Goal: Task Accomplishment & Management: Manage account settings

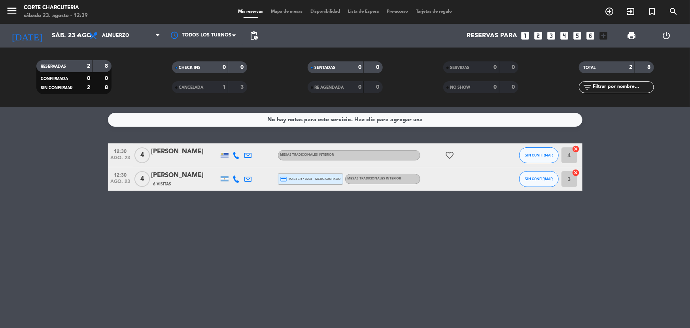
click at [562, 34] on icon "looks_4" at bounding box center [564, 35] width 10 height 10
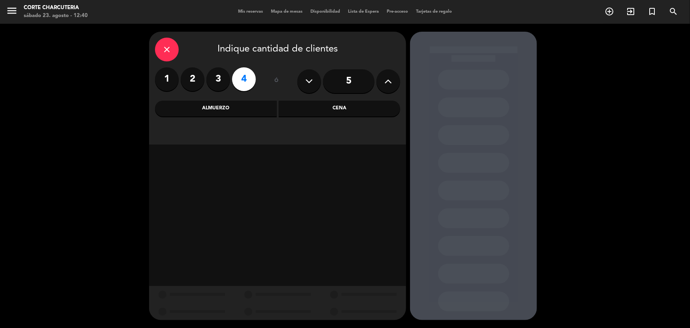
click at [224, 111] on div "Almuerzo" at bounding box center [216, 108] width 122 height 16
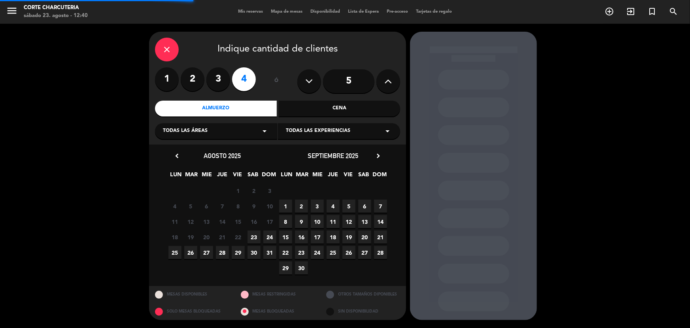
click at [201, 133] on span "Todas las áreas" at bounding box center [185, 131] width 45 height 8
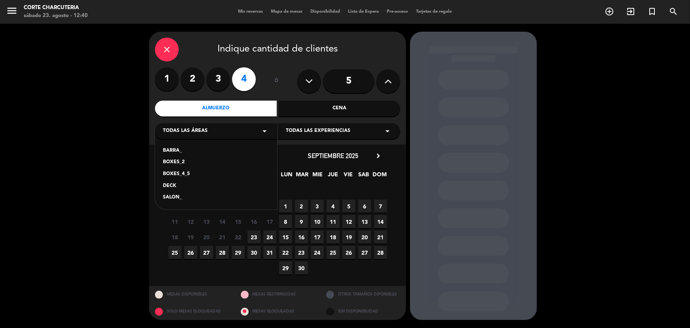
drag, startPoint x: 178, startPoint y: 197, endPoint x: 182, endPoint y: 195, distance: 5.1
click at [177, 197] on div "SALON_" at bounding box center [216, 197] width 106 height 8
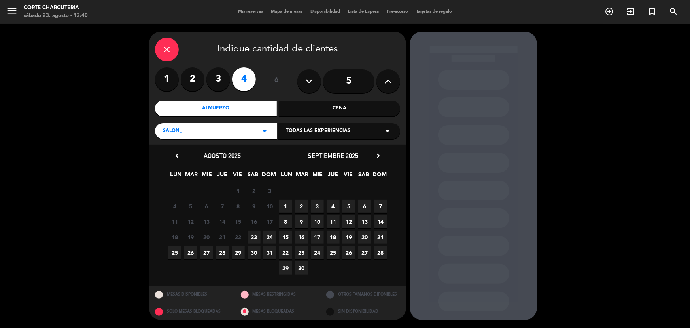
click at [272, 237] on span "24" at bounding box center [269, 236] width 13 height 13
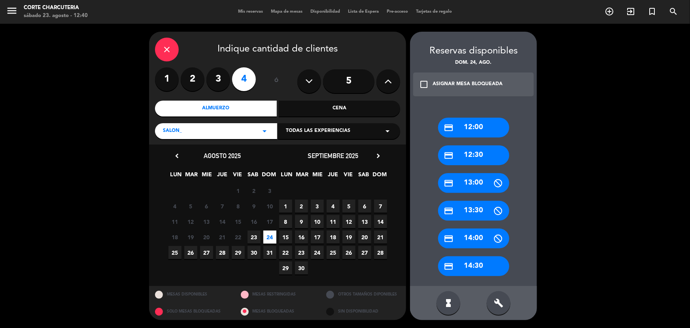
click at [481, 155] on div "credit_card 12:30" at bounding box center [473, 155] width 71 height 20
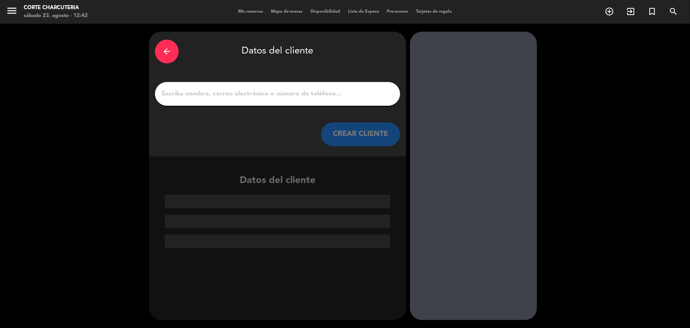
paste input "[PERSON_NAME]"
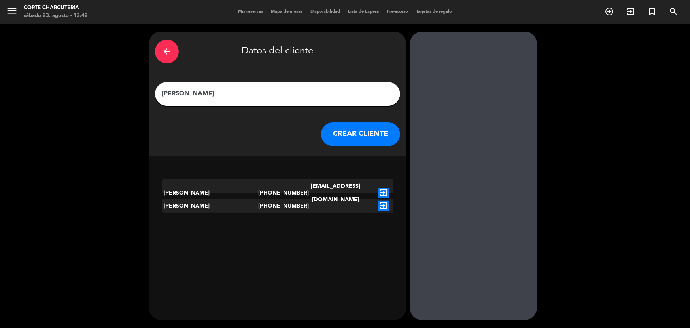
type input "[PERSON_NAME]"
click at [382, 188] on icon "exit_to_app" at bounding box center [383, 193] width 11 height 10
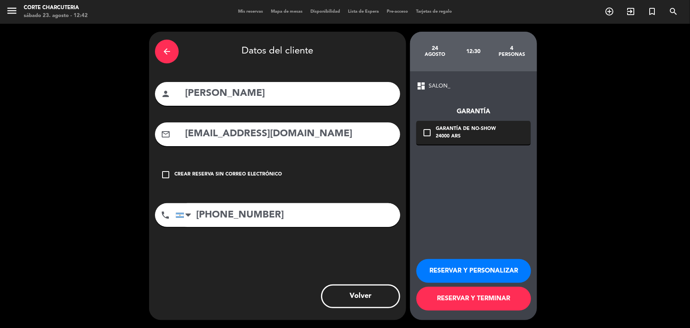
click at [452, 137] on div "24000 ARS" at bounding box center [466, 137] width 60 height 8
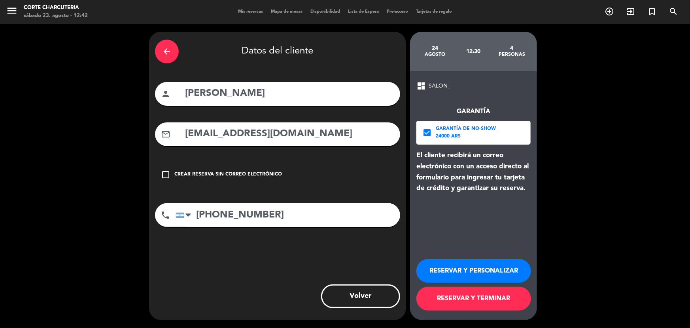
click at [493, 304] on button "RESERVAR Y TERMINAR" at bounding box center [474, 298] width 115 height 24
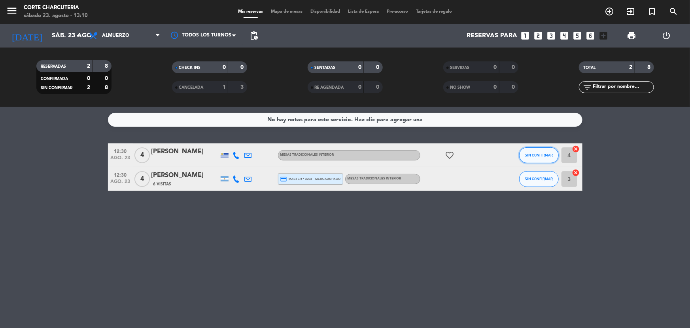
click at [540, 152] on button "SIN CONFIRMAR" at bounding box center [539, 155] width 40 height 16
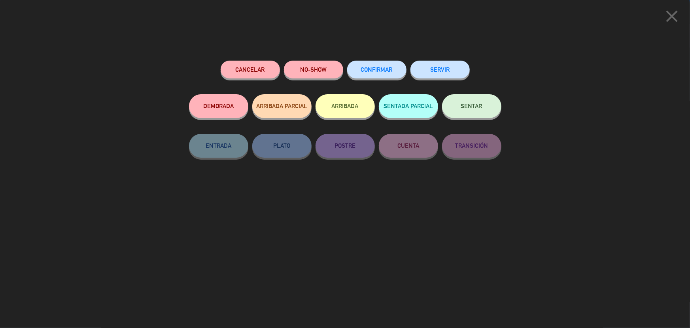
drag, startPoint x: 442, startPoint y: 70, endPoint x: 465, endPoint y: 89, distance: 29.8
click at [443, 70] on button "SERVIR" at bounding box center [440, 70] width 59 height 18
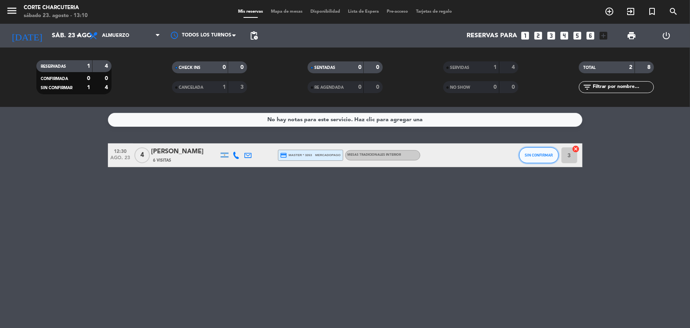
click at [540, 148] on button "SIN CONFIRMAR" at bounding box center [539, 155] width 40 height 16
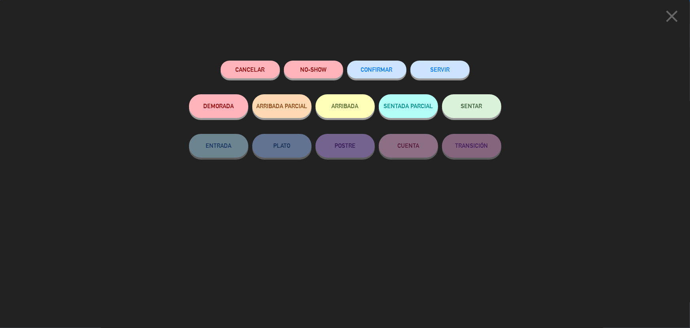
click at [443, 70] on button "SERVIR" at bounding box center [440, 70] width 59 height 18
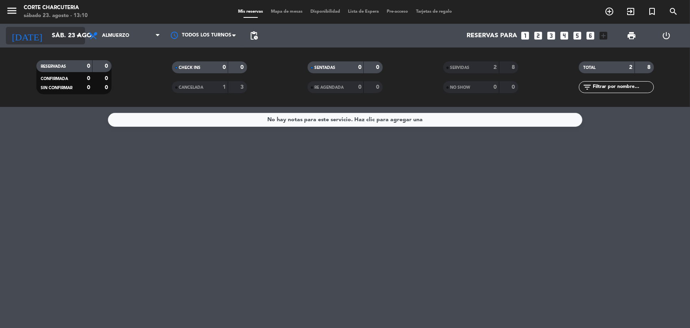
click at [76, 37] on icon "arrow_drop_down" at bounding box center [78, 35] width 9 height 9
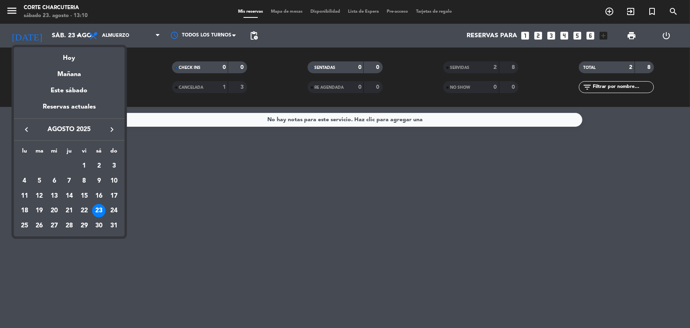
click at [124, 34] on div at bounding box center [345, 164] width 690 height 328
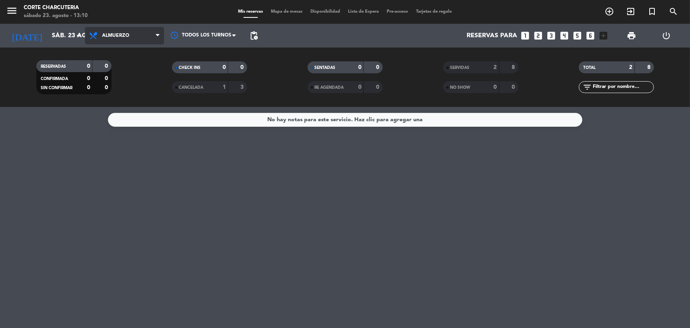
click at [125, 34] on span "Almuerzo" at bounding box center [115, 36] width 27 height 6
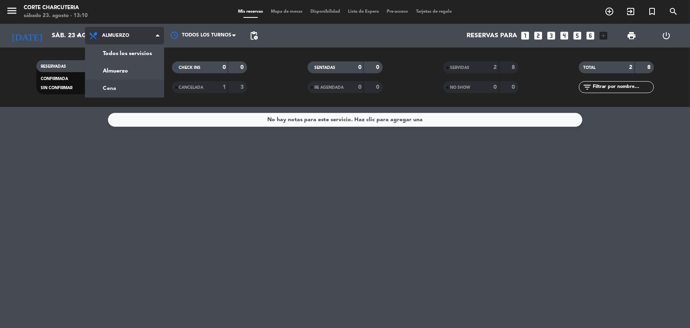
click at [124, 88] on div "menu Corte Charcuteria [DATE] 23. agosto - 13:10 Mis reservas Mapa de mesas Dis…" at bounding box center [345, 53] width 690 height 107
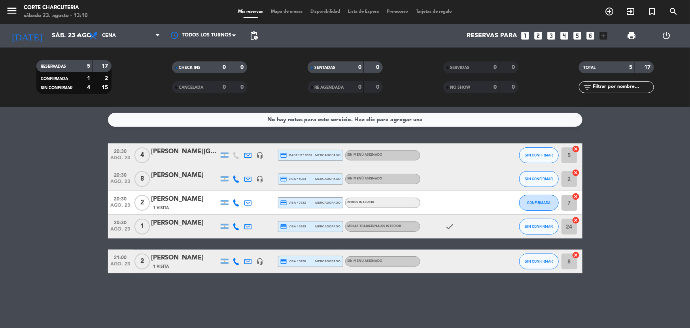
click at [150, 171] on div "8" at bounding box center [142, 178] width 18 height 23
click at [54, 34] on input "sáb. 23 ago." at bounding box center [89, 35] width 83 height 15
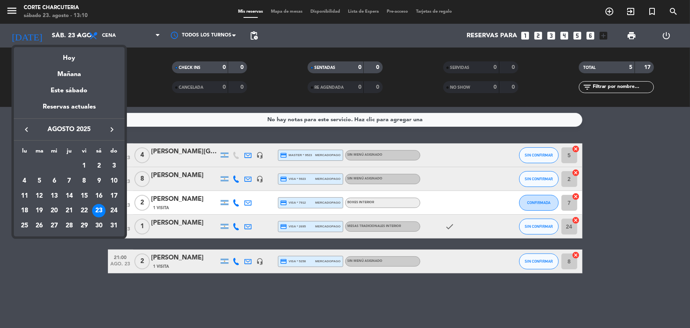
click at [67, 51] on div "Hoy" at bounding box center [69, 55] width 111 height 16
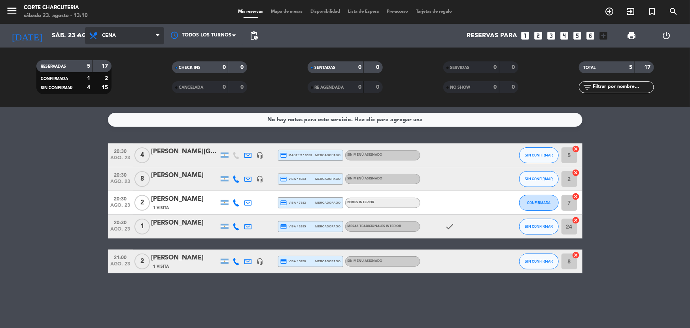
click at [92, 40] on icon at bounding box center [94, 35] width 11 height 9
click at [96, 68] on div "menu Corte Charcuteria [DATE] 23. agosto - 13:10 Mis reservas Mapa de mesas Dis…" at bounding box center [345, 53] width 690 height 107
